Goal: Browse casually

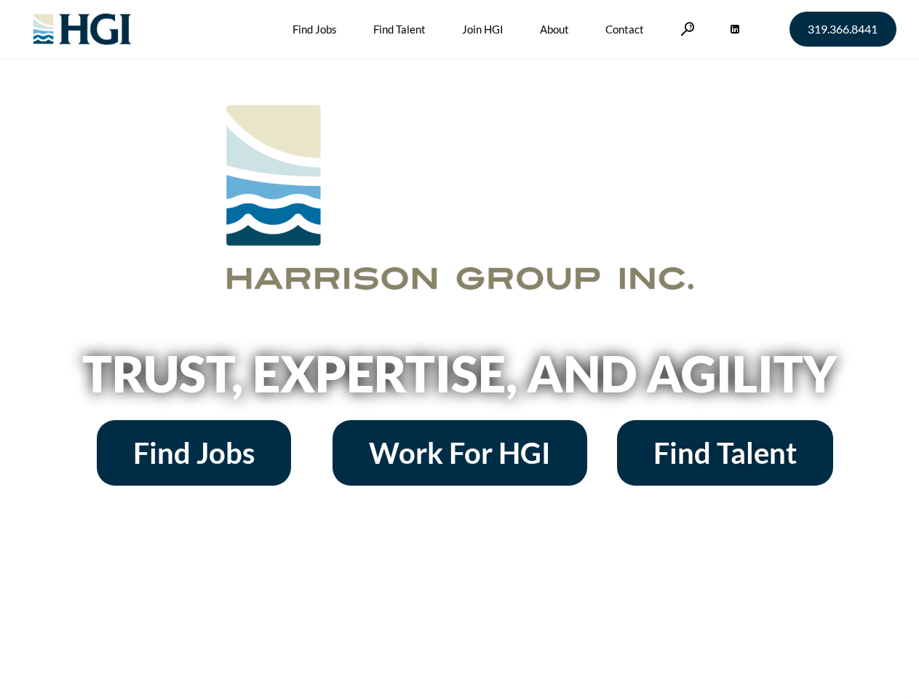
click at [459, 349] on h2 "Trust, Expertise, and Agility" at bounding box center [460, 373] width 830 height 49
click at [686, 28] on link at bounding box center [687, 29] width 15 height 14
click at [459, 378] on h2 "Trust, Expertise, and Agility" at bounding box center [460, 373] width 830 height 49
click at [459, 349] on h2 "Trust, Expertise, and Agility" at bounding box center [460, 373] width 830 height 49
click at [686, 28] on link at bounding box center [687, 29] width 15 height 14
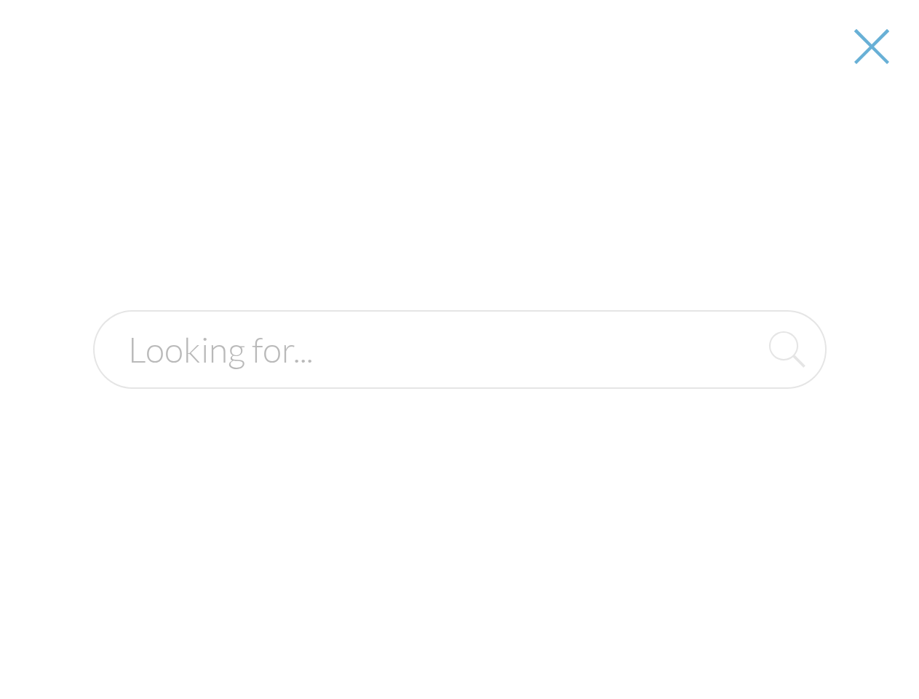
click at [459, 378] on h2 "Trust, Expertise, and Agility" at bounding box center [460, 373] width 830 height 49
